Goal: Task Accomplishment & Management: Complete application form

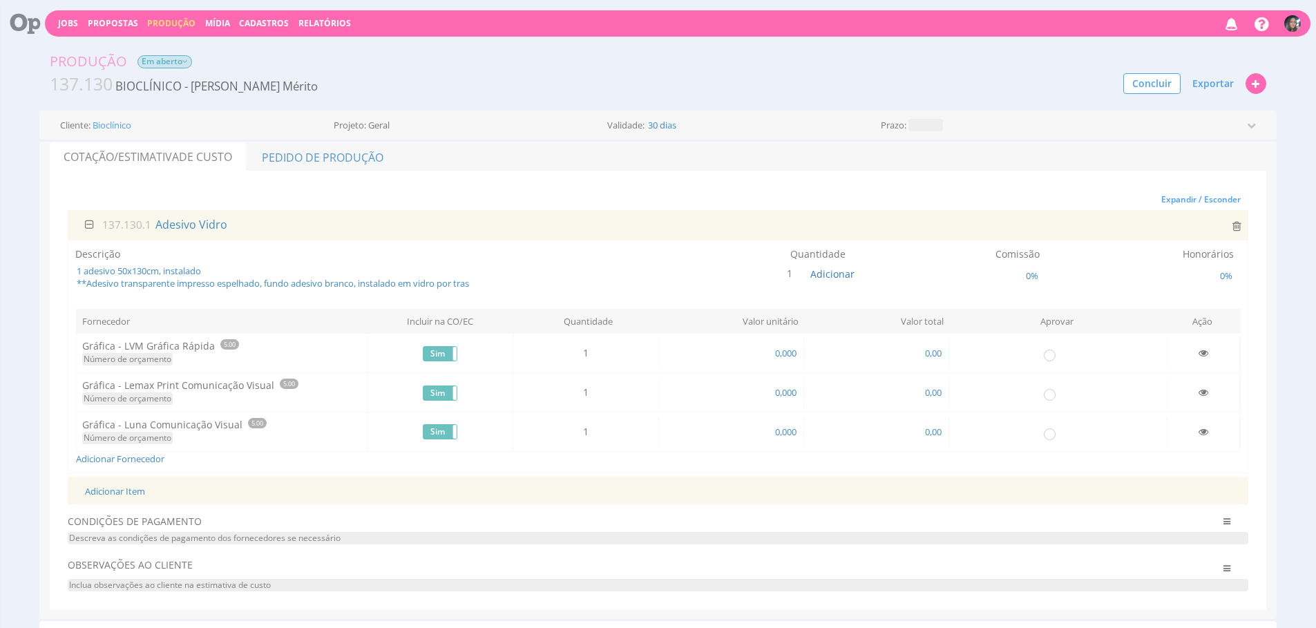
click at [880, 483] on div "Adicionar Item" at bounding box center [658, 491] width 1167 height 28
click at [926, 349] on span "0,00" at bounding box center [933, 353] width 19 height 12
type input "230,00"
click at [933, 434] on span "0,00" at bounding box center [933, 432] width 19 height 12
type input "90,00"
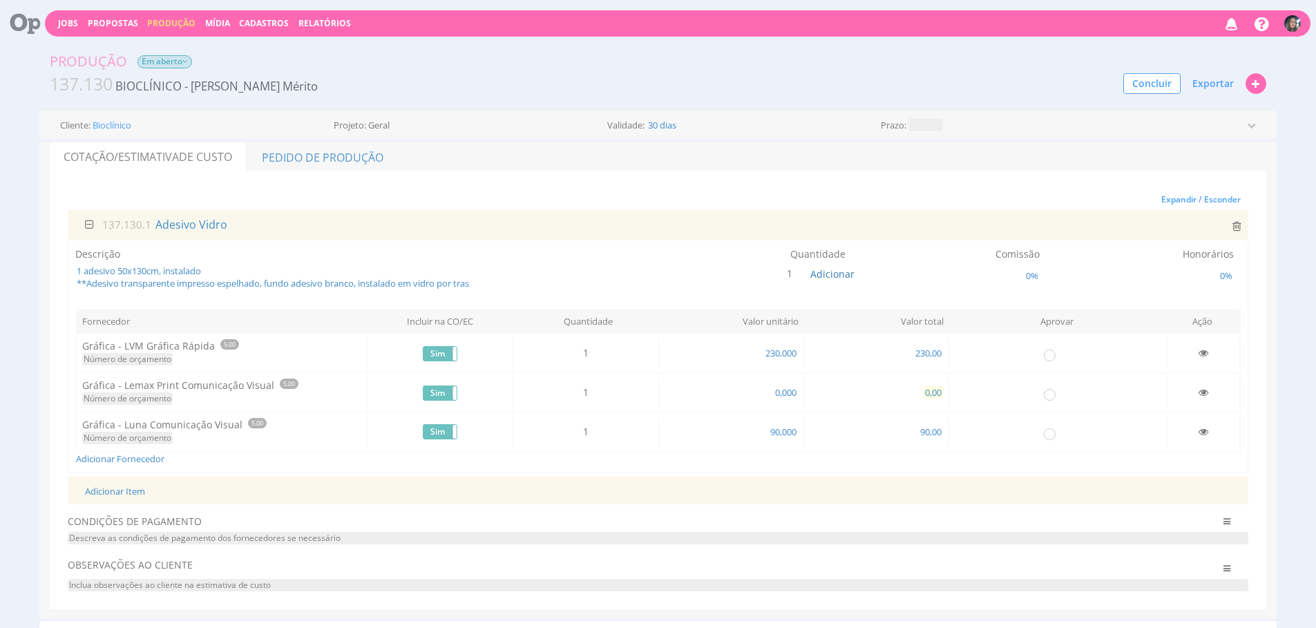
click at [938, 394] on span "0,00" at bounding box center [933, 392] width 19 height 12
type input "165,00"
click at [858, 492] on div "Adicionar Item" at bounding box center [658, 491] width 1167 height 28
click at [1213, 98] on div "Produção Em aberto 137.130 BIOCLÍNICO - Adesivo Vidro Mérito Concluir Exportar …" at bounding box center [657, 74] width 1237 height 59
click at [1214, 95] on button "Exportar" at bounding box center [1212, 83] width 59 height 23
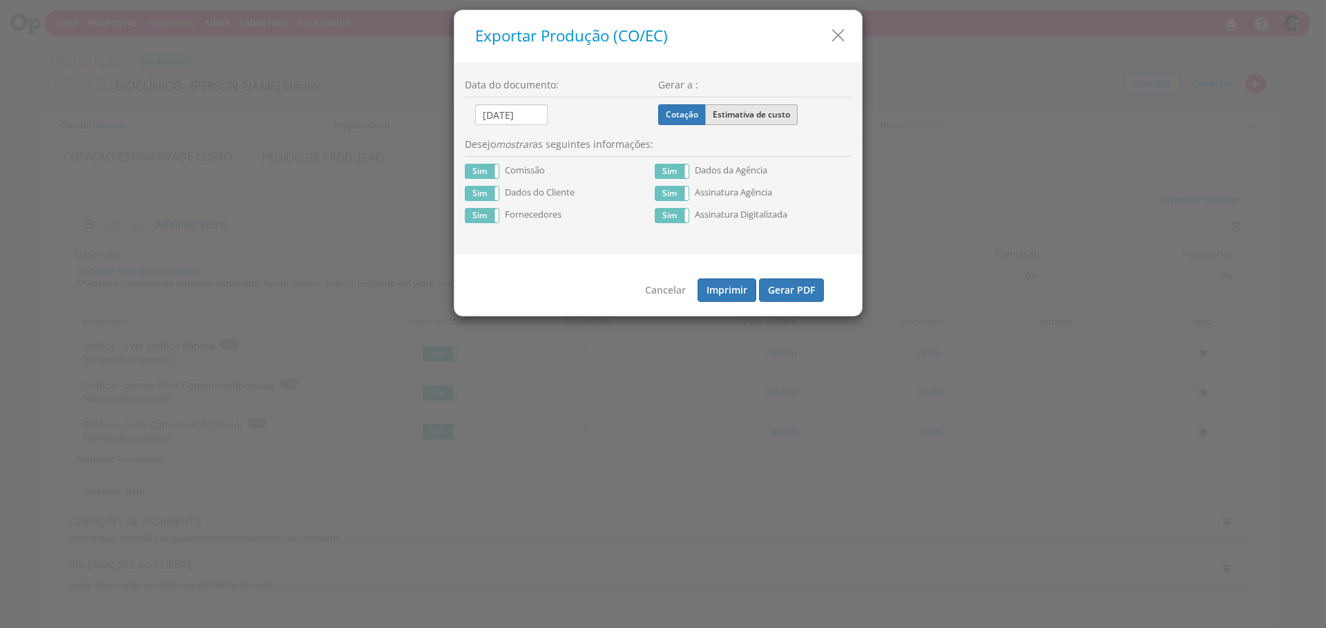
click at [747, 108] on label "Estimativa de custo" at bounding box center [751, 114] width 93 height 21
click at [0, 0] on input "Estimativa de custo" at bounding box center [0, 0] width 0 height 0
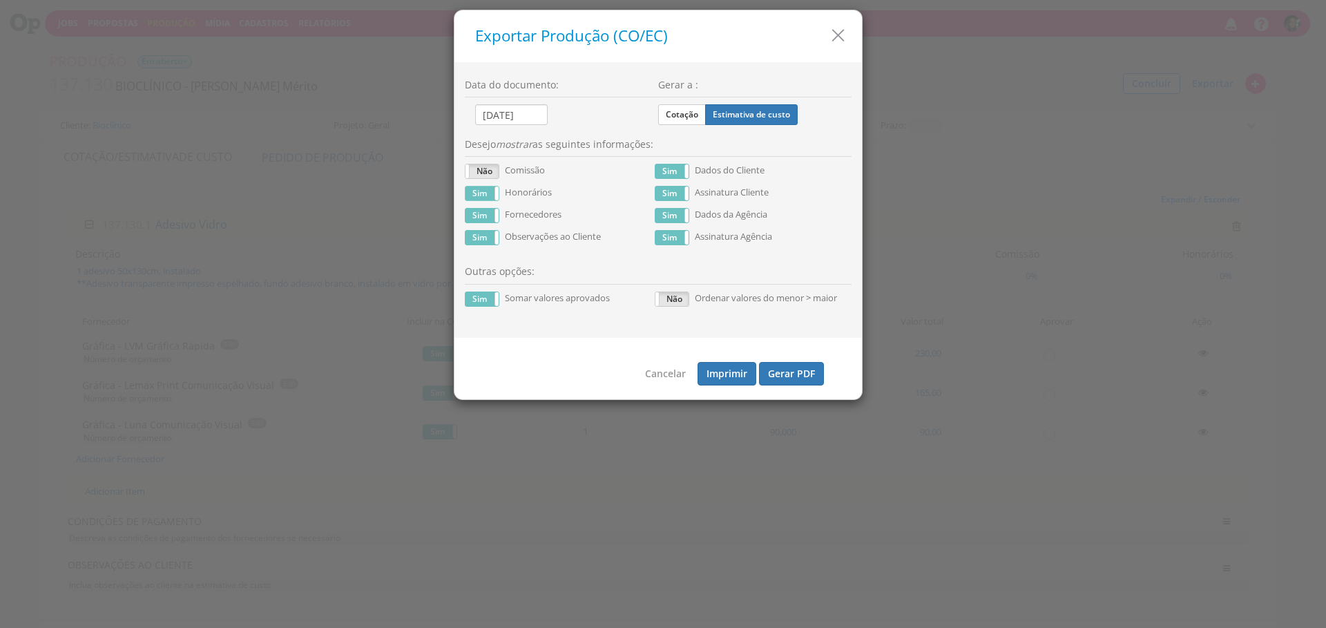
click at [498, 187] on div "Sim Não" at bounding box center [482, 193] width 35 height 15
click at [813, 385] on button "Gerar PDF" at bounding box center [791, 373] width 65 height 23
drag, startPoint x: 486, startPoint y: 298, endPoint x: 555, endPoint y: 325, distance: 74.1
click at [486, 299] on label "Sim" at bounding box center [482, 299] width 33 height 14
click at [781, 381] on button "Gerar PDF" at bounding box center [791, 373] width 65 height 23
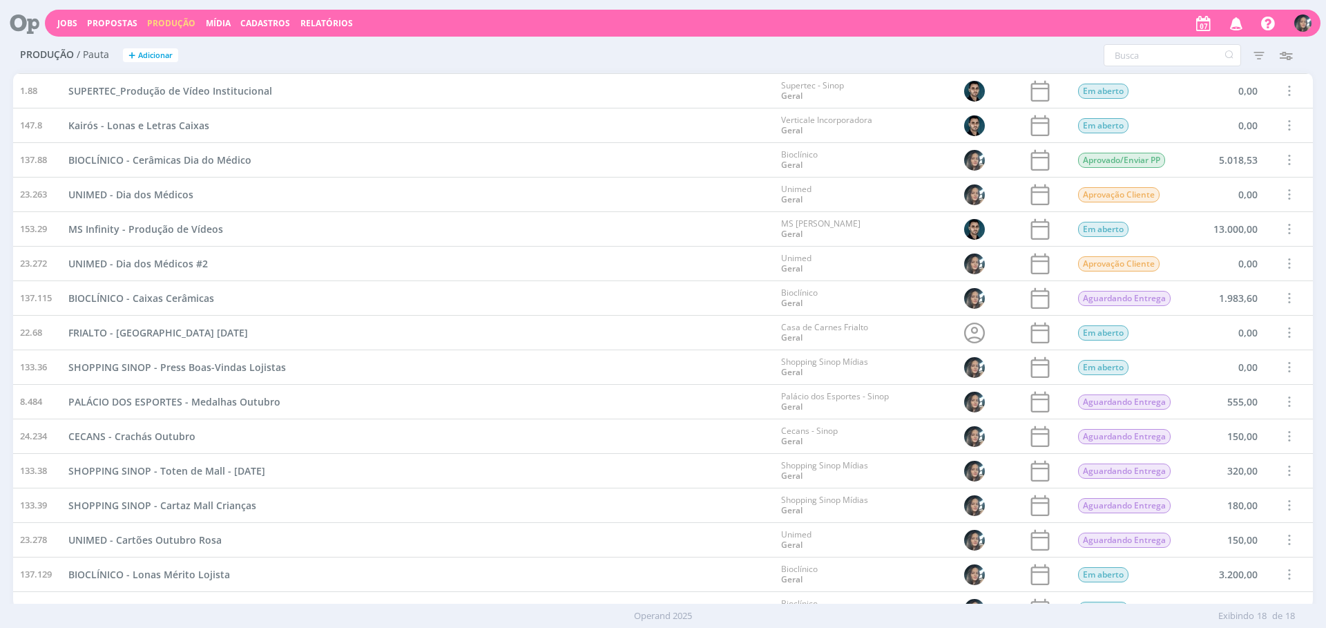
scroll to position [122, 0]
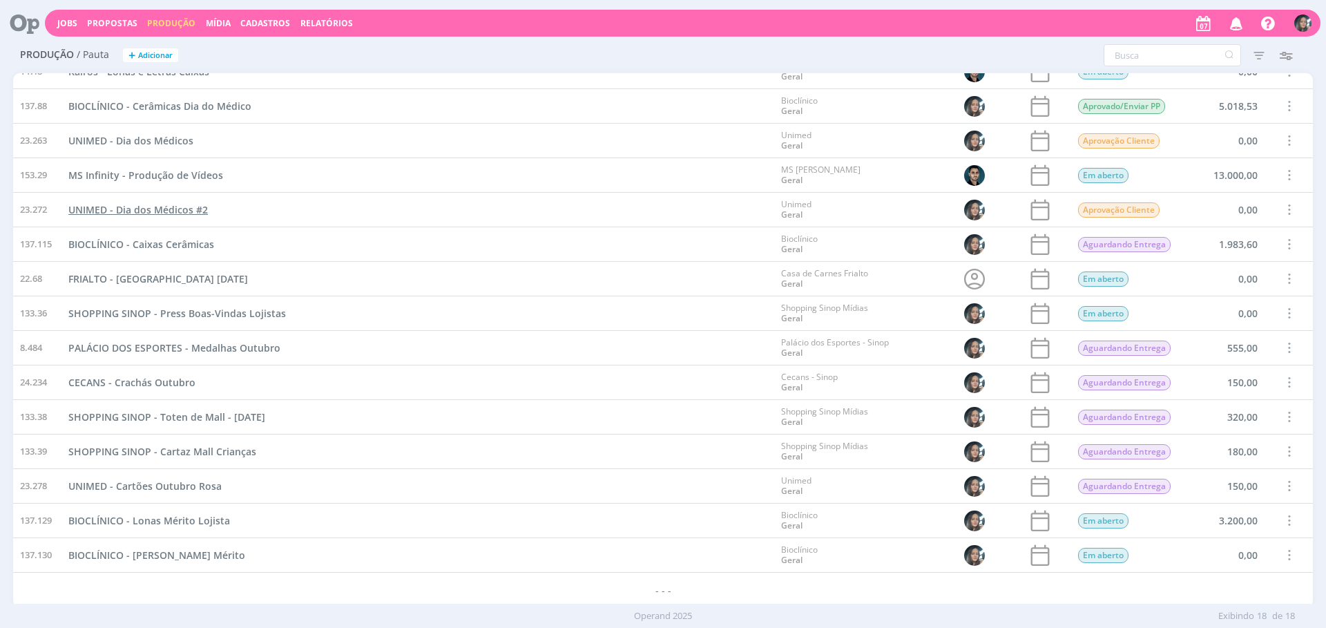
click at [180, 207] on span "UNIMED - Dia dos Médicos #2" at bounding box center [138, 209] width 140 height 13
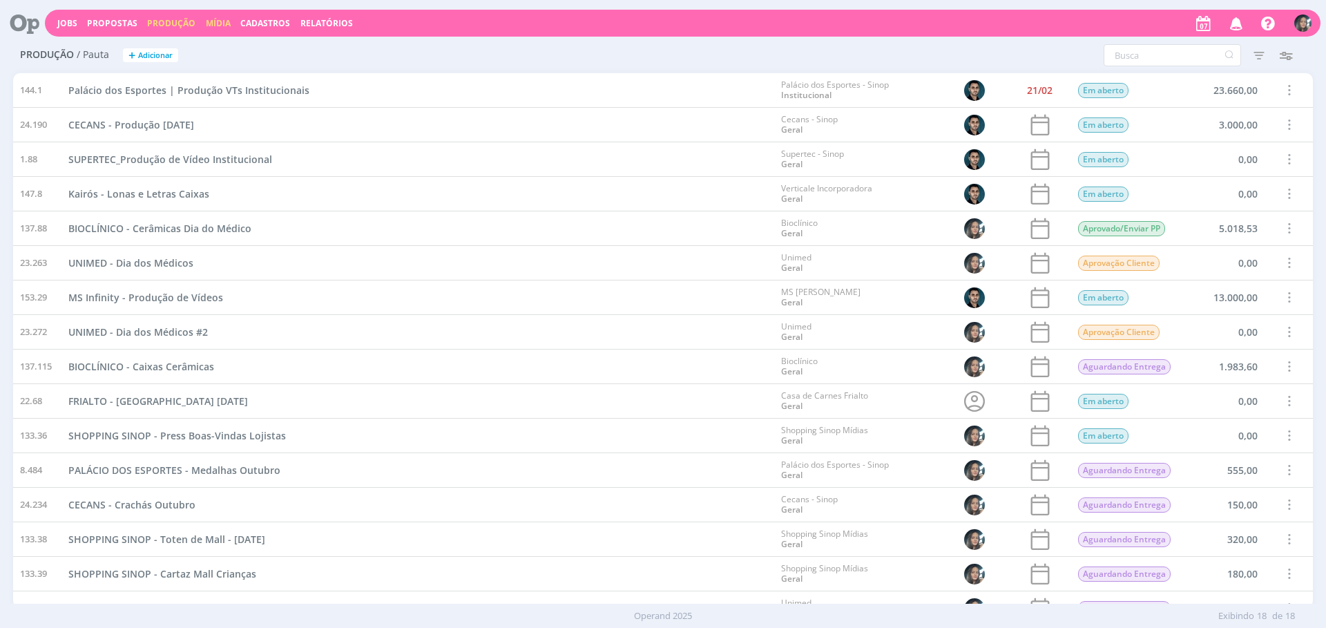
click at [220, 21] on link "Mídia" at bounding box center [218, 23] width 25 height 12
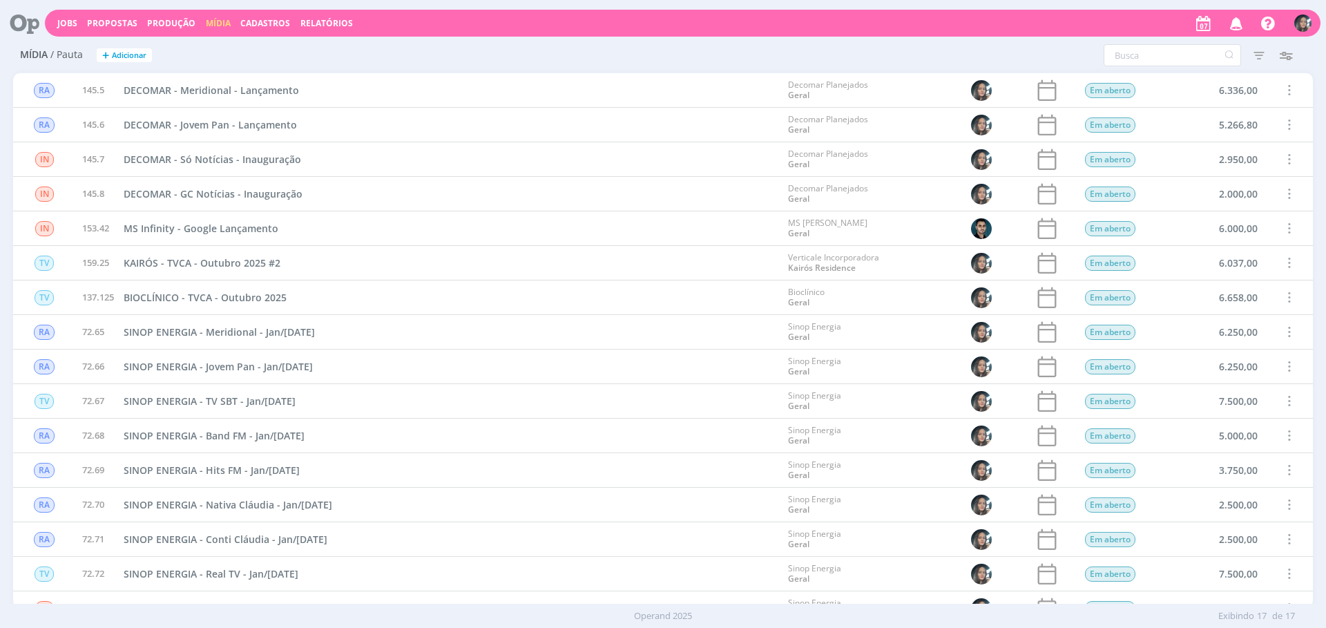
click at [265, 34] on div "Jobs Propostas Produção Mídia Cadastros Relatórios Notificações Central de Ajud…" at bounding box center [683, 23] width 1276 height 27
click at [276, 23] on span "Cadastros" at bounding box center [265, 23] width 50 height 12
click at [289, 97] on link "Fornecedores" at bounding box center [269, 93] width 116 height 21
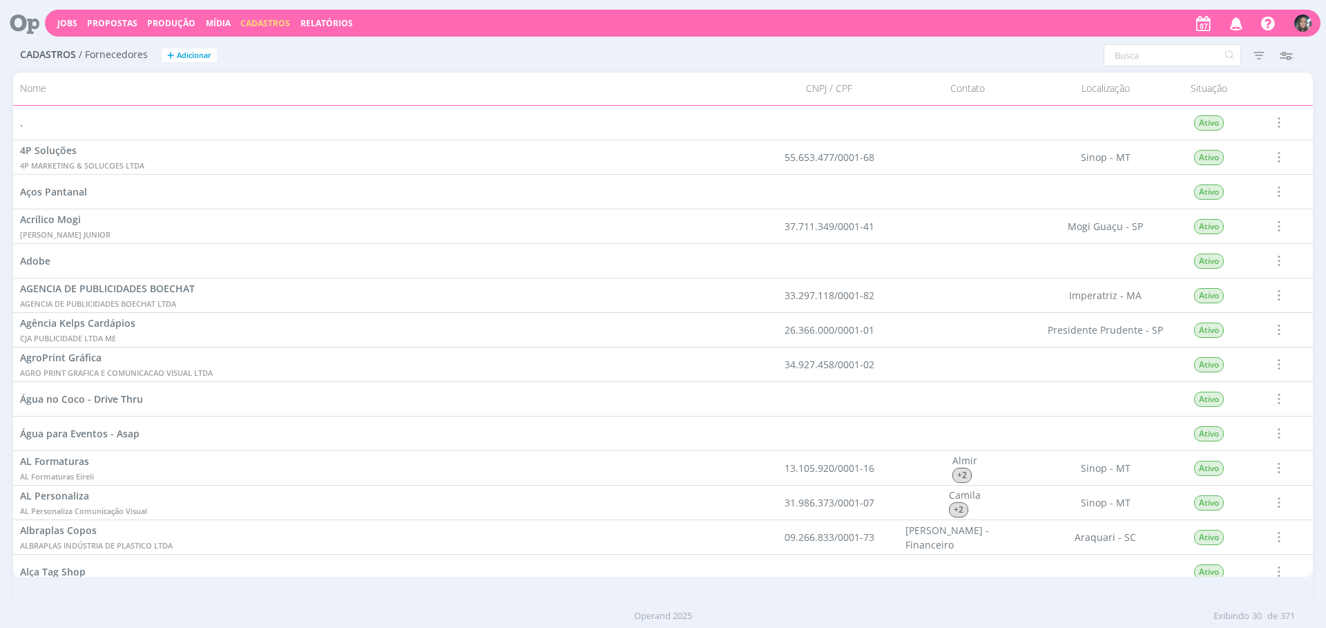
click at [202, 61] on button "+ Adicionar" at bounding box center [189, 55] width 55 height 15
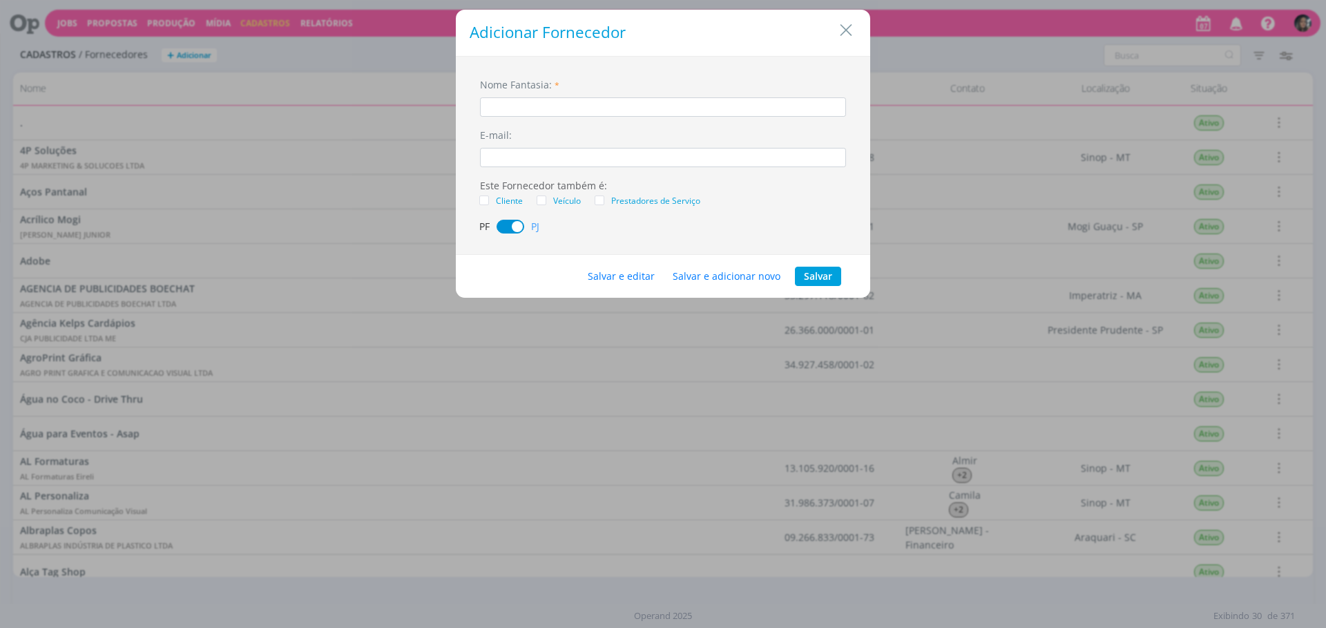
click at [200, 53] on div "Adicionar Fornecedor Nome Fantasia: * E-mail: Este Fornecedor também é: Cliente…" at bounding box center [663, 314] width 1326 height 628
click at [551, 96] on div "Nome Fantasia: *" at bounding box center [663, 96] width 387 height 39
click at [551, 101] on input "dialog" at bounding box center [663, 106] width 366 height 19
type input "h"
type input "Hope Personalizados"
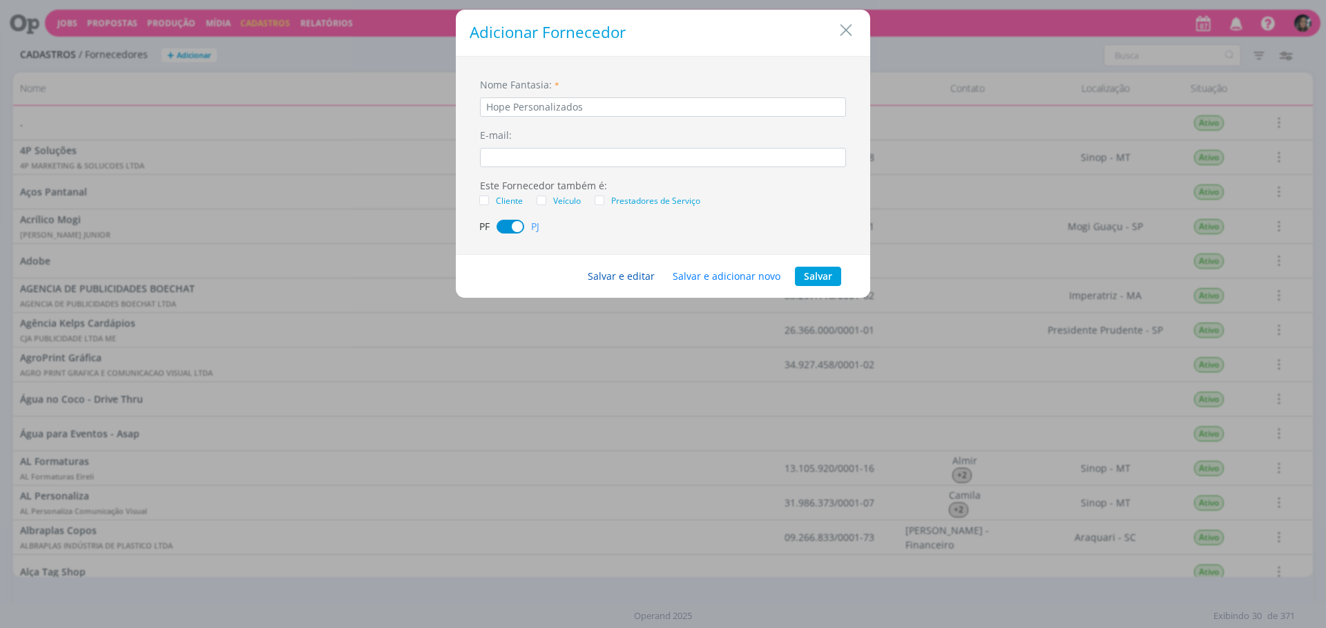
click at [620, 283] on button "Salvar e editar" at bounding box center [621, 276] width 85 height 19
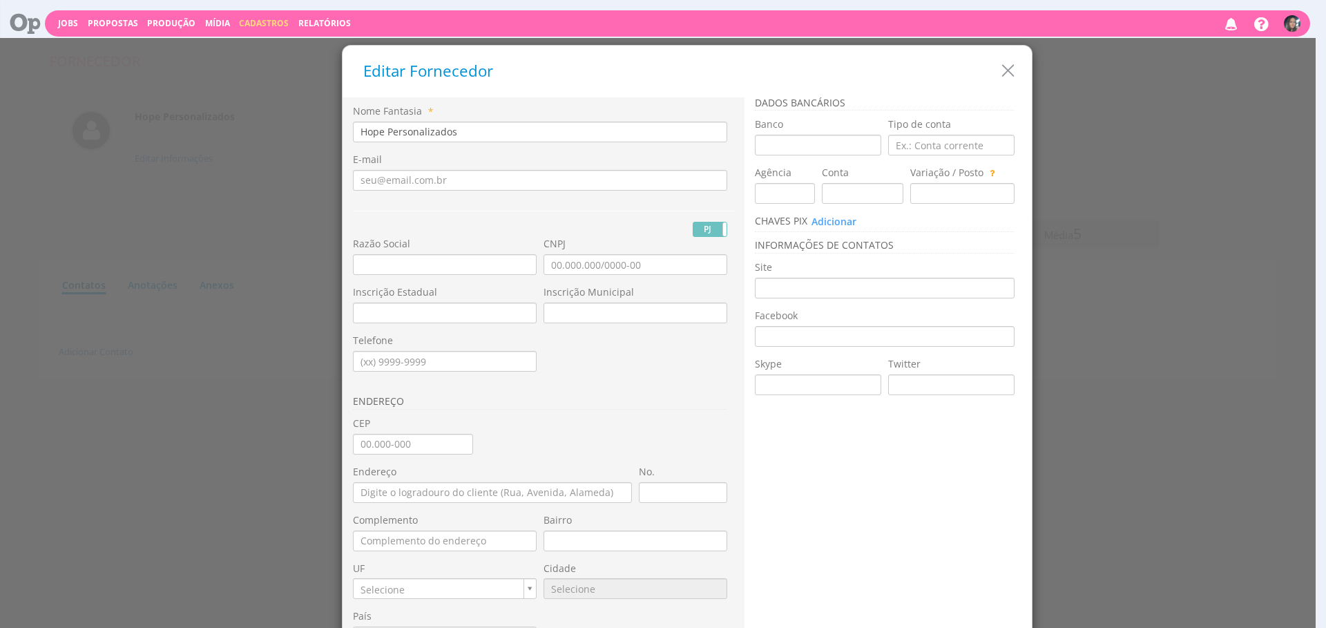
scroll to position [8, 0]
